Goal: Complete application form: Complete application form

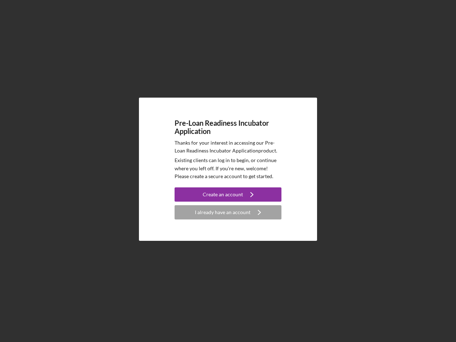
click at [228, 171] on p "Existing clients can log in to begin, or continue where you left off. If you're…" at bounding box center [227, 168] width 107 height 24
click at [228, 194] on div "Create an account" at bounding box center [223, 194] width 40 height 14
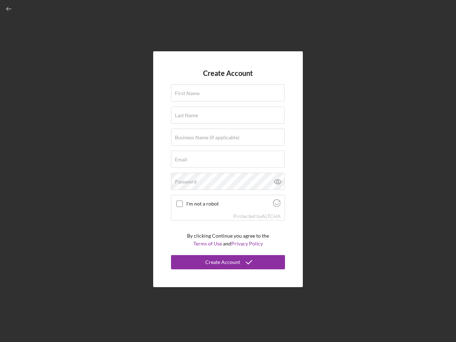
click at [228, 212] on div "Protected by [PERSON_NAME]" at bounding box center [227, 216] width 113 height 8
